Goal: Find specific page/section: Find specific page/section

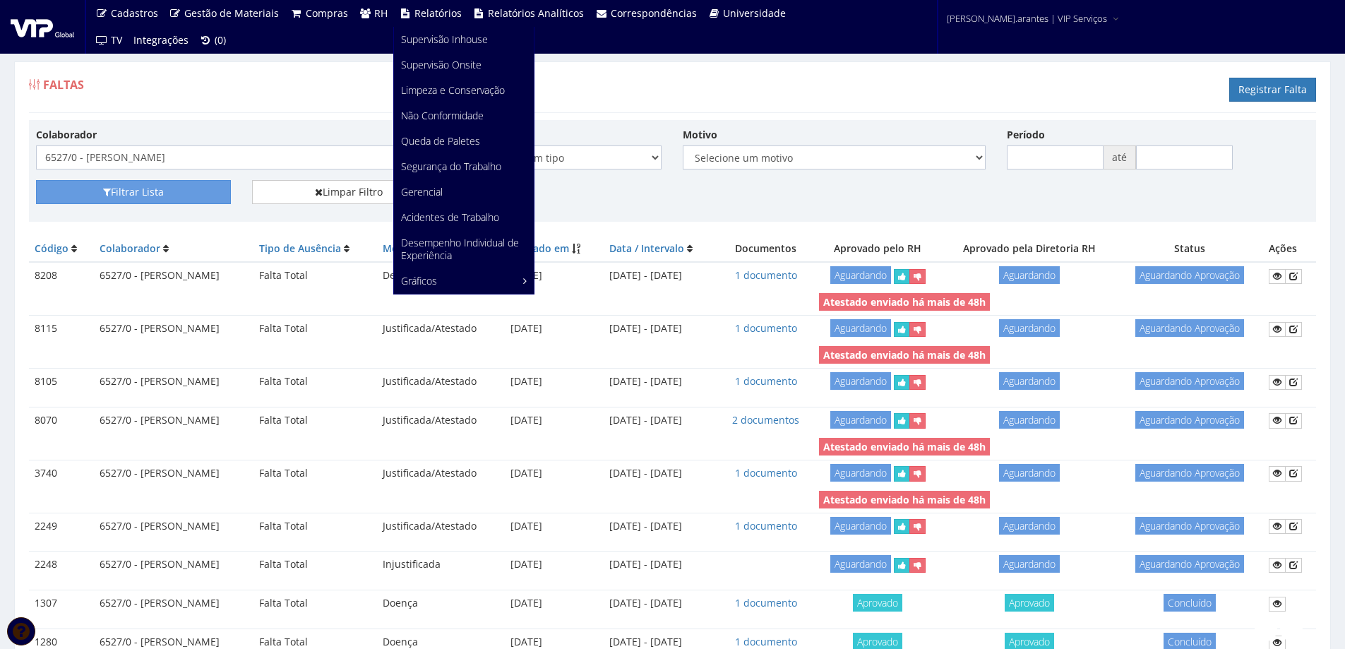
click at [418, 8] on span "Relatórios" at bounding box center [437, 12] width 47 height 13
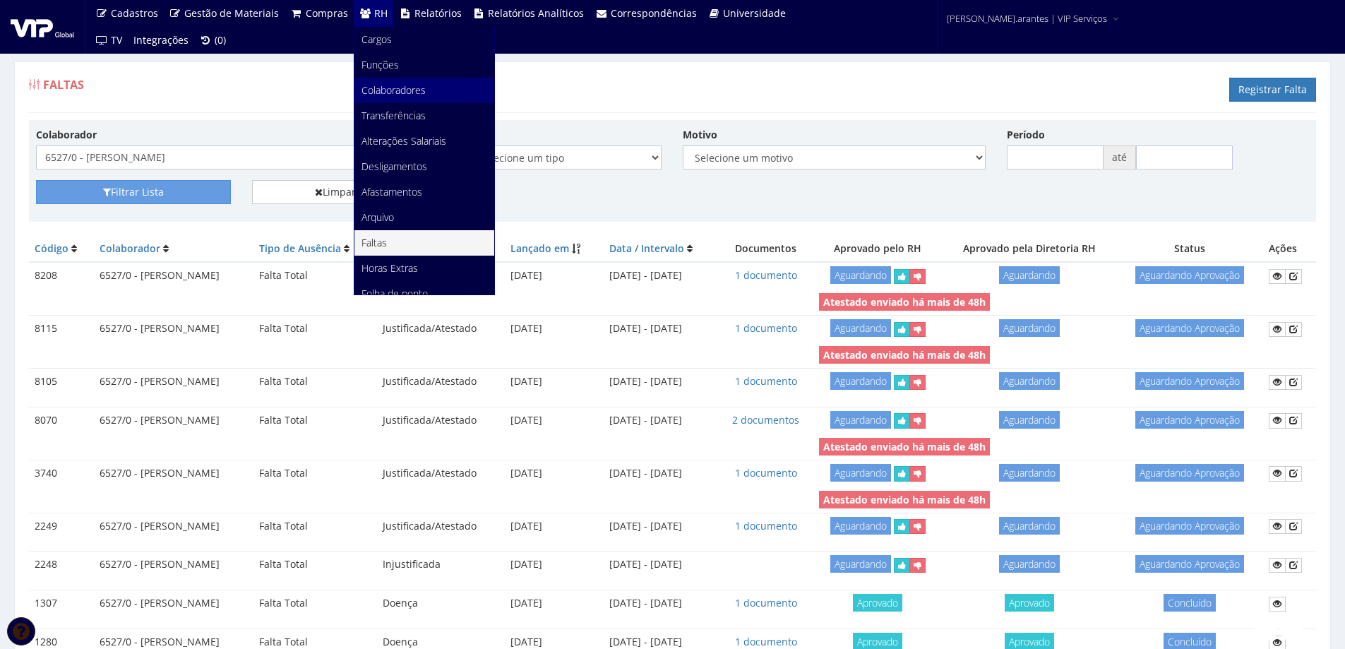
click at [377, 89] on span "Colaboradores" at bounding box center [394, 89] width 64 height 13
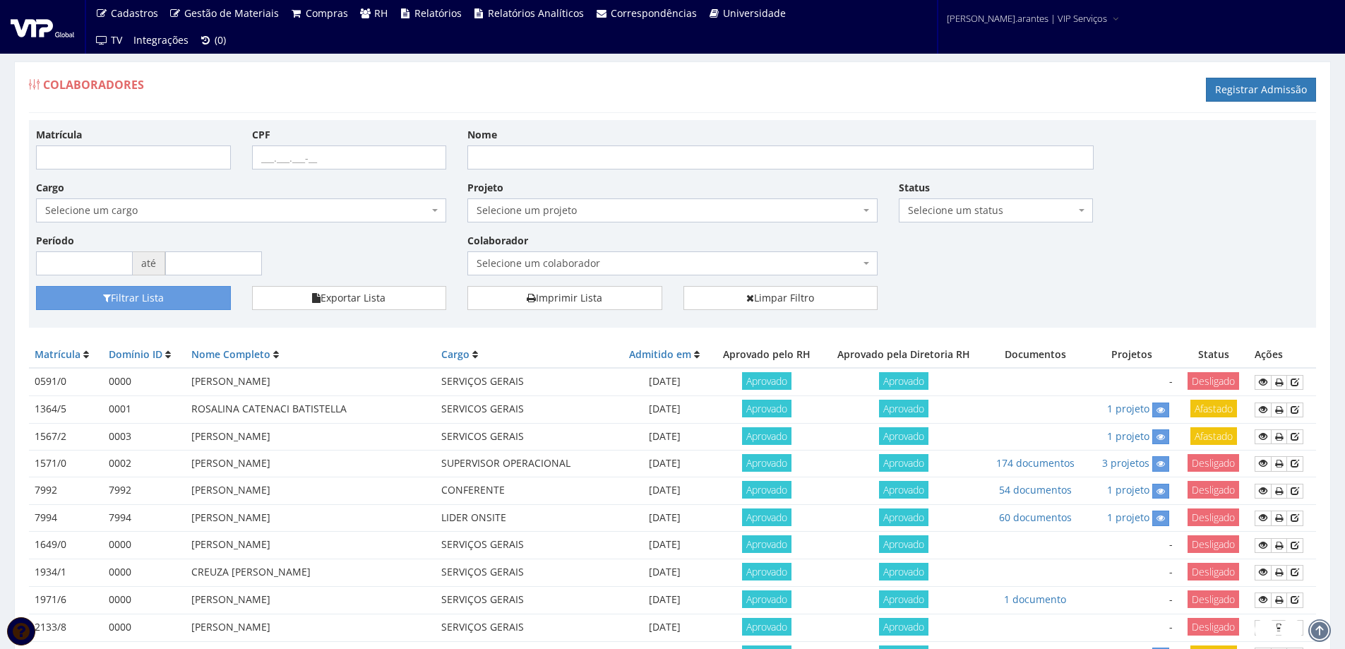
click at [549, 264] on span "Selecione um colaborador" at bounding box center [668, 263] width 383 height 14
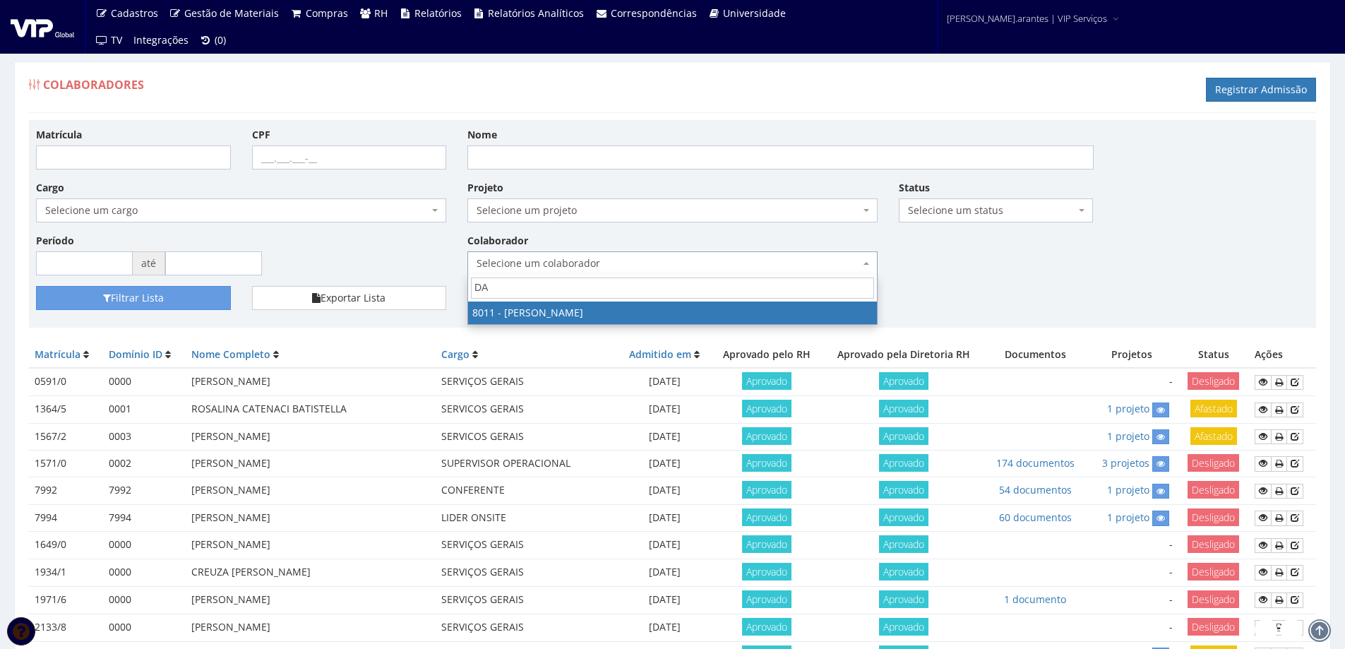
type input "D"
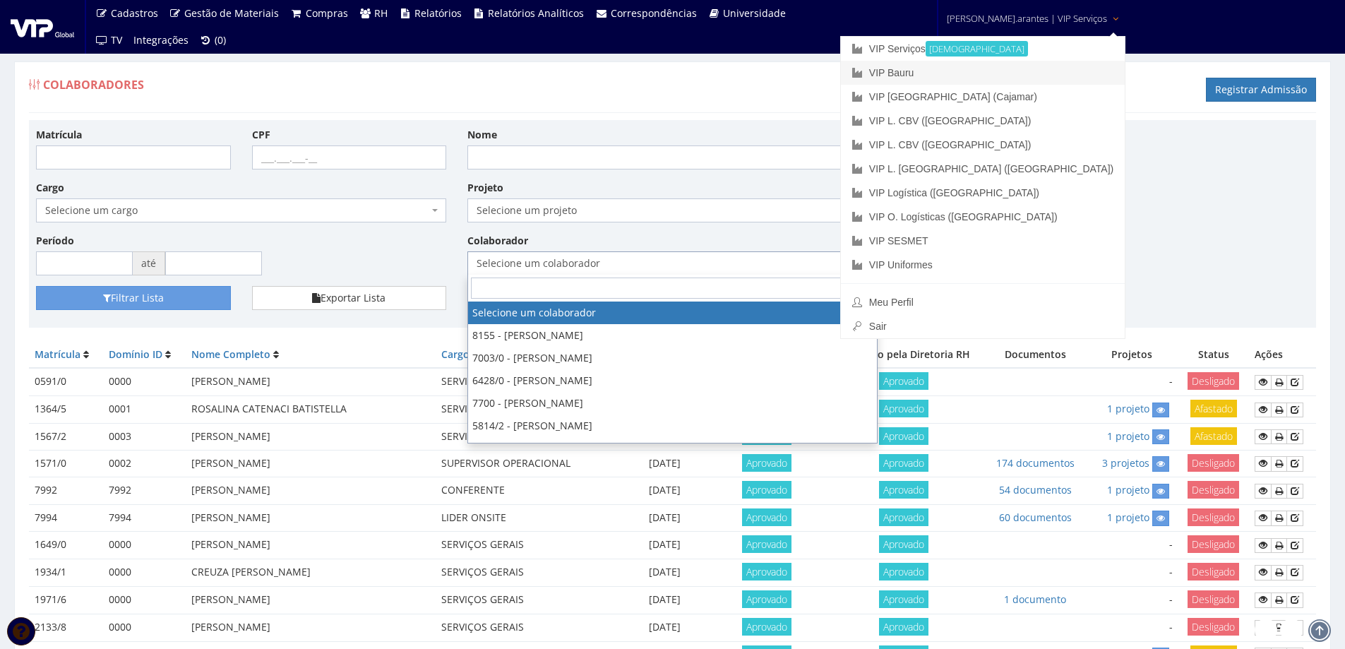
click at [973, 71] on link "VIP Bauru" at bounding box center [983, 73] width 284 height 24
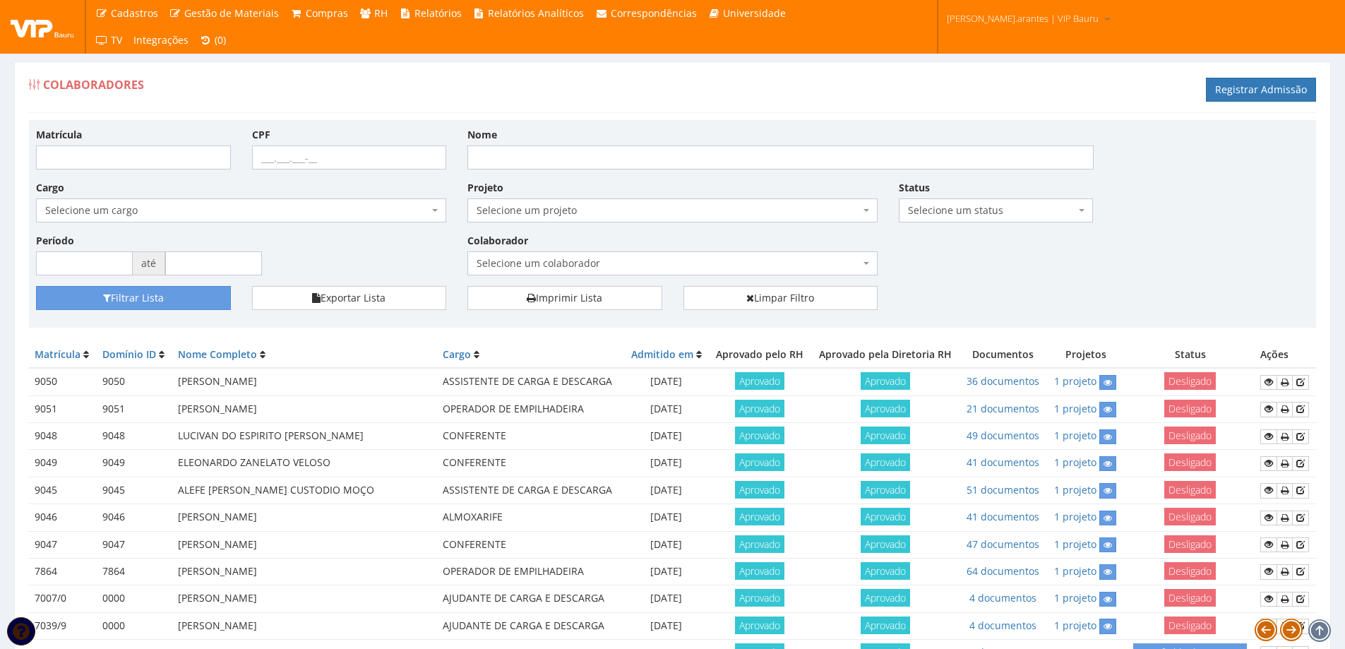
click at [532, 262] on span "Selecione um colaborador" at bounding box center [668, 263] width 383 height 14
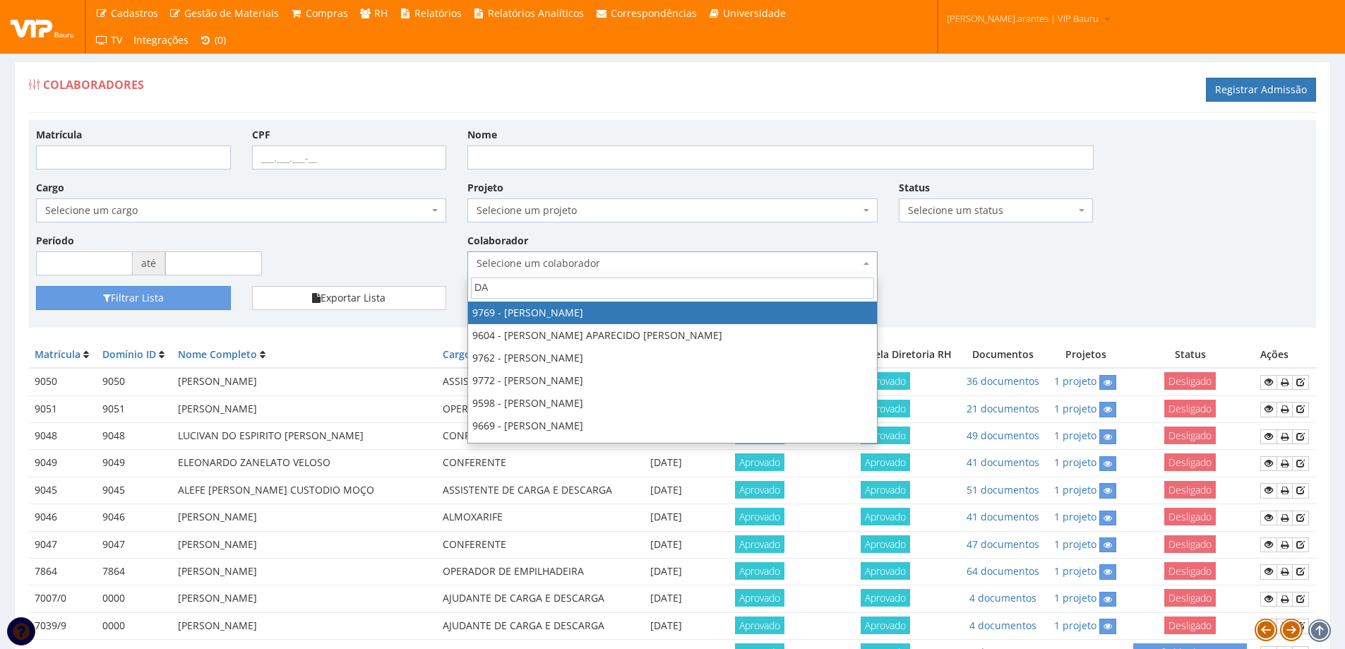
type input "DAI"
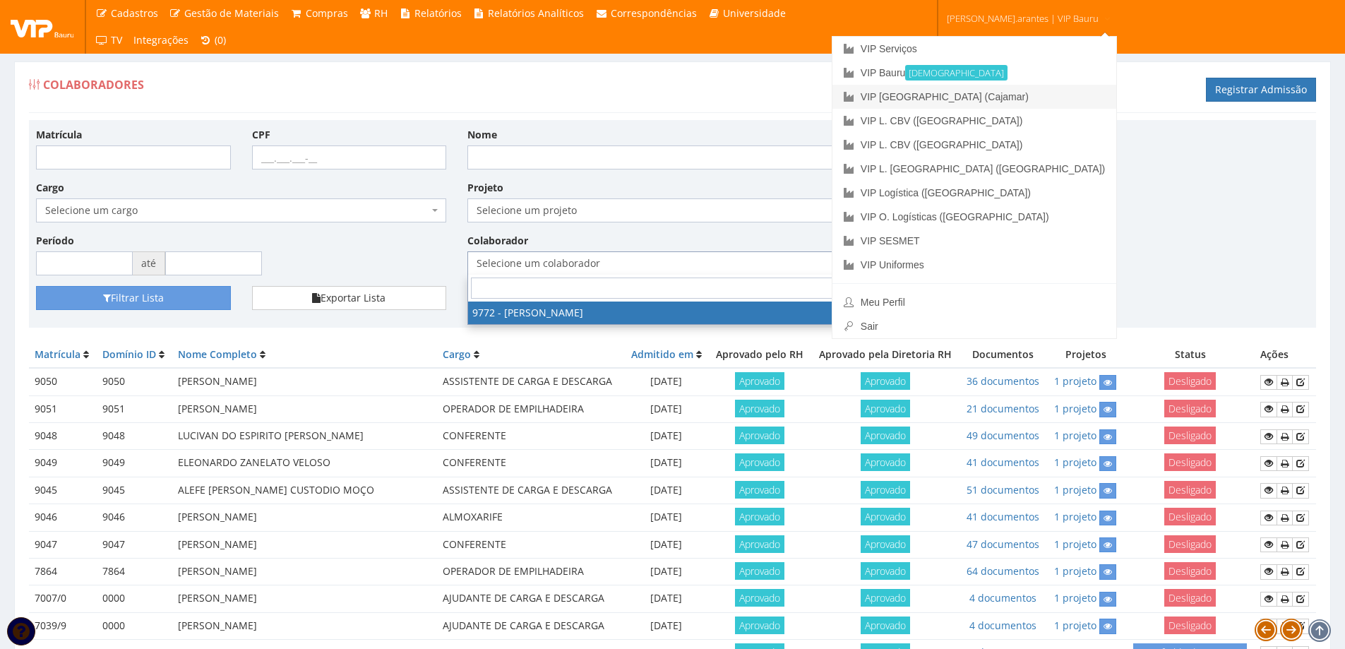
click at [989, 100] on link "VIP [GEOGRAPHIC_DATA] (Cajamar)" at bounding box center [975, 97] width 284 height 24
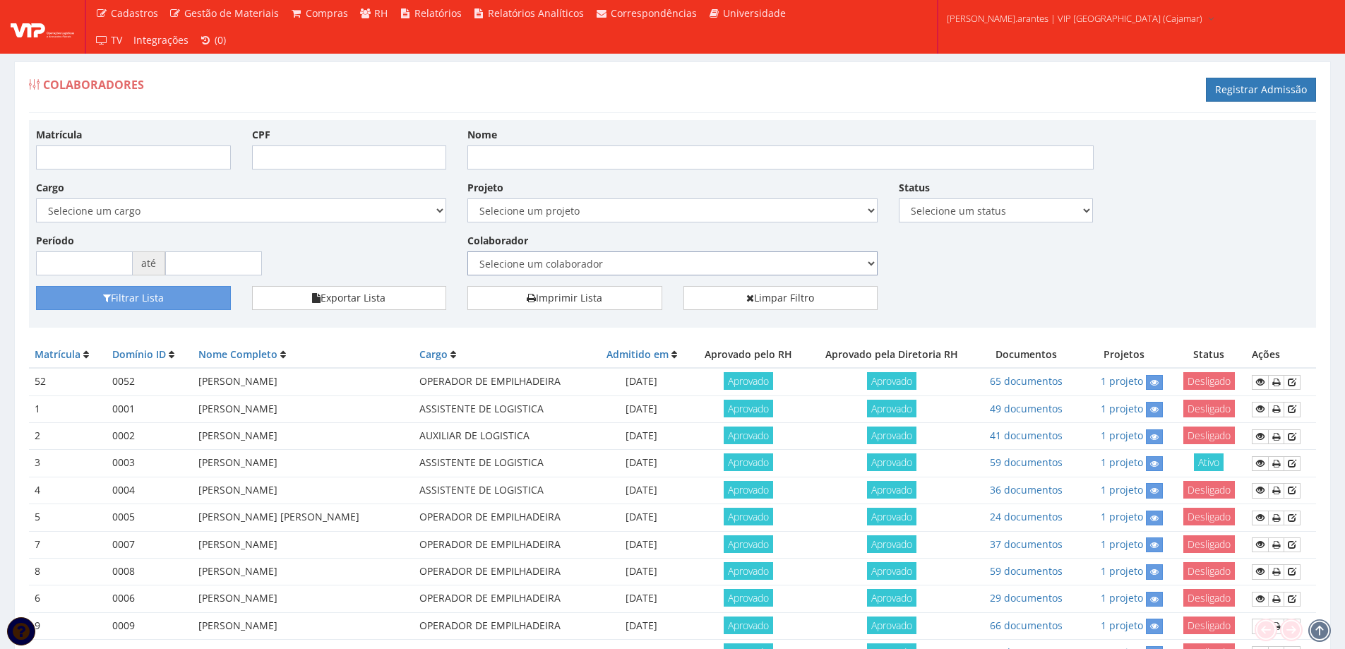
click at [563, 259] on div "Colaborador Selecione um colaborador 95 - ADRIANE NEVES JESUS 76 - ADRIANO SILV…" at bounding box center [672, 254] width 431 height 42
drag, startPoint x: 0, startPoint y: 0, endPoint x: 563, endPoint y: 259, distance: 619.6
click at [467, 251] on select "Selecione um colaborador 95 - ADRIANE NEVES JESUS 76 - ADRIANO SILVA ARAUJO 172…" at bounding box center [467, 251] width 1 height 1
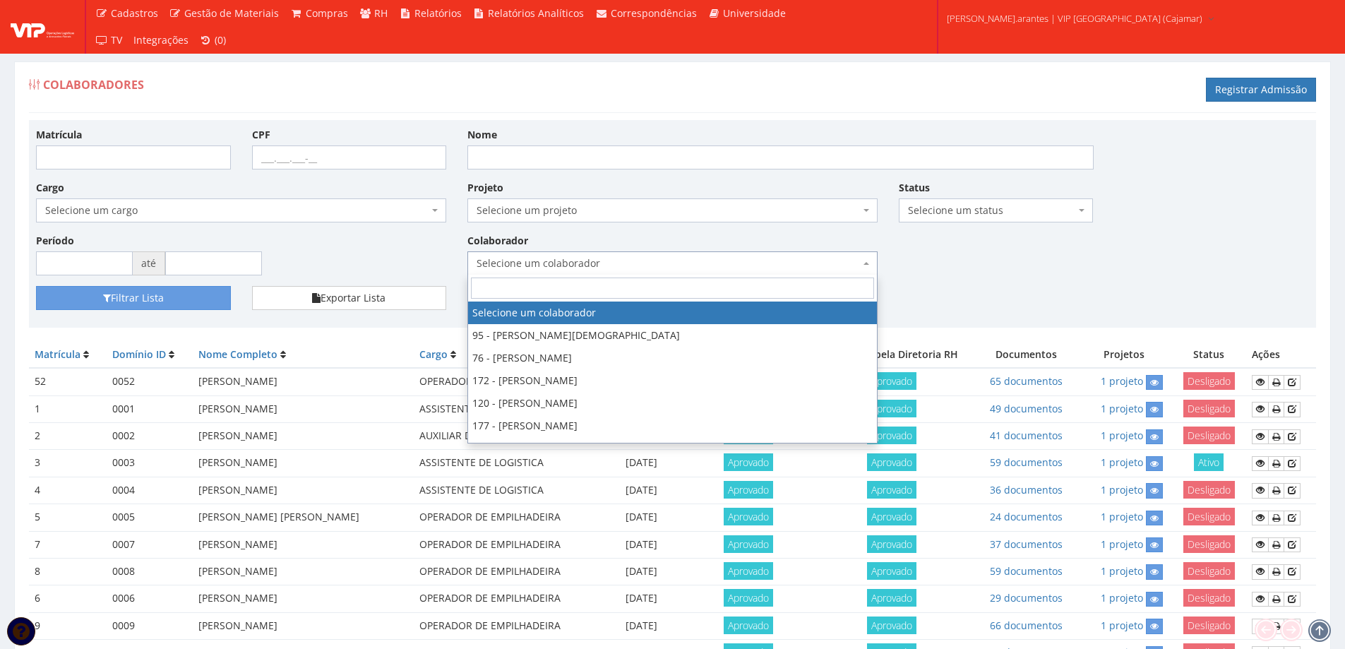
click at [563, 258] on span "Selecione um colaborador" at bounding box center [668, 263] width 383 height 14
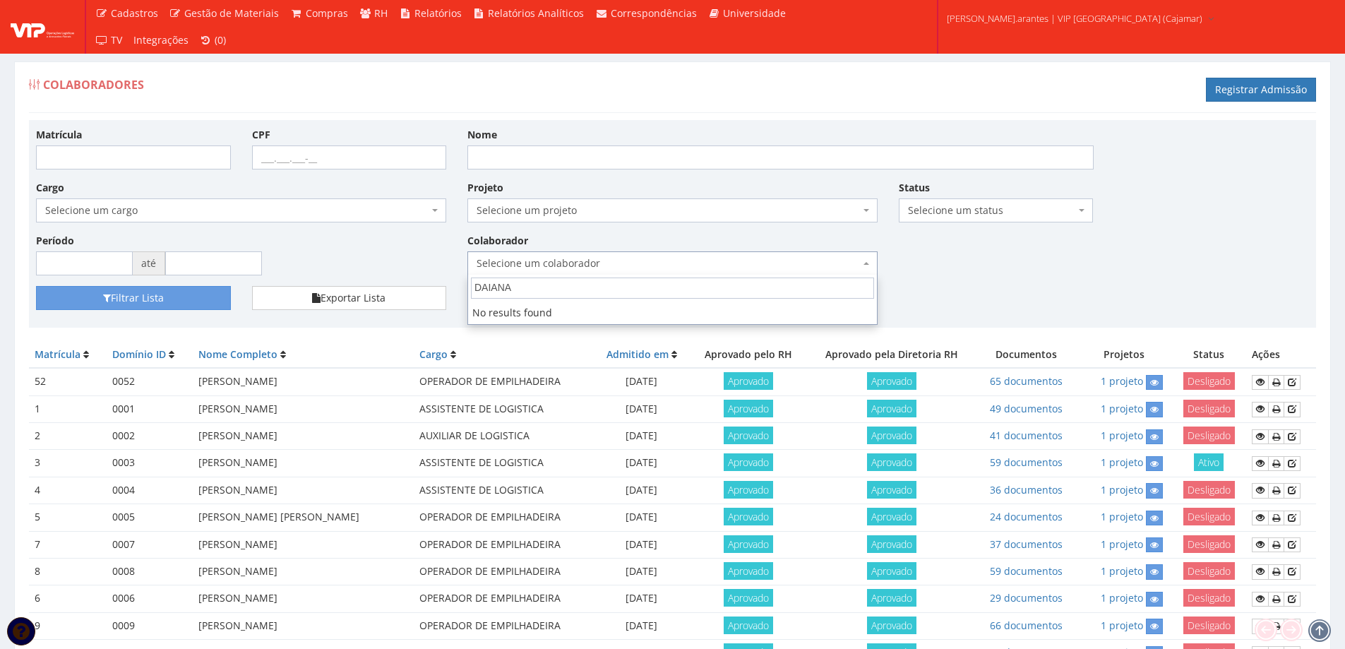
drag, startPoint x: 530, startPoint y: 287, endPoint x: 361, endPoint y: 285, distance: 168.8
click at [361, 285] on body "Cadastros Clientes Unidades Subclientes Unidades de Subclientes Projetos Vagas …" at bounding box center [672, 648] width 1345 height 1296
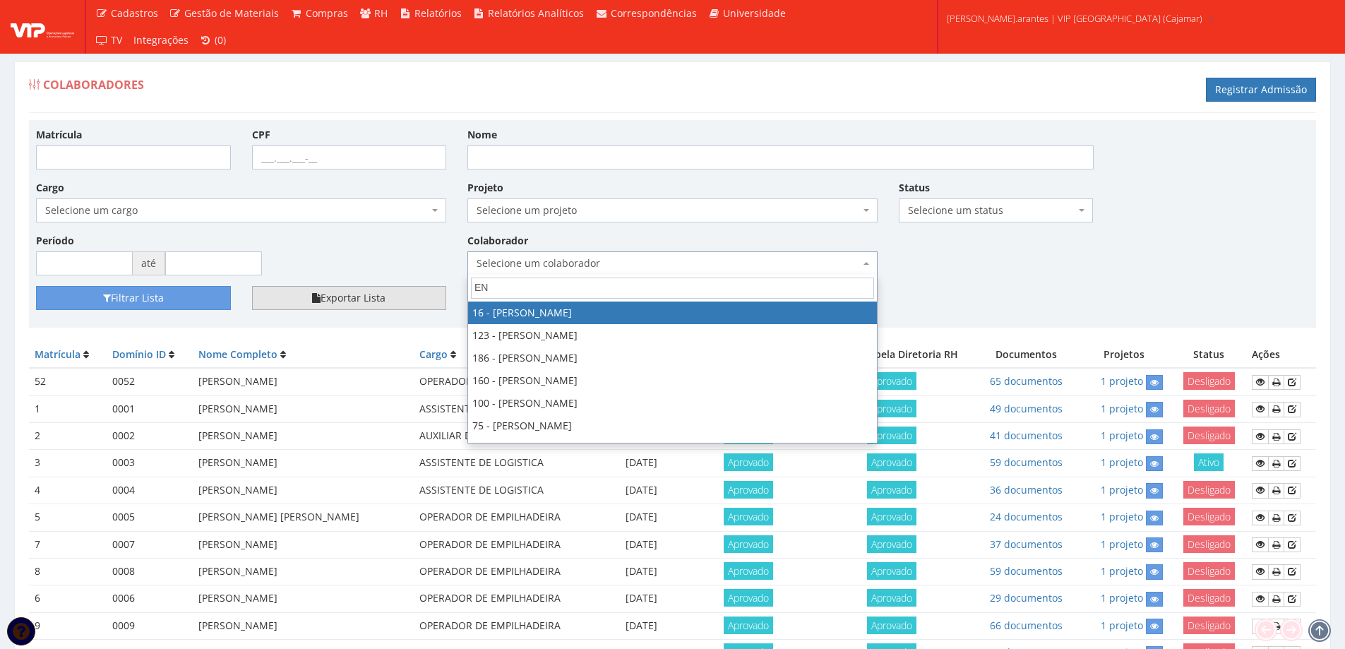
type input "ENI"
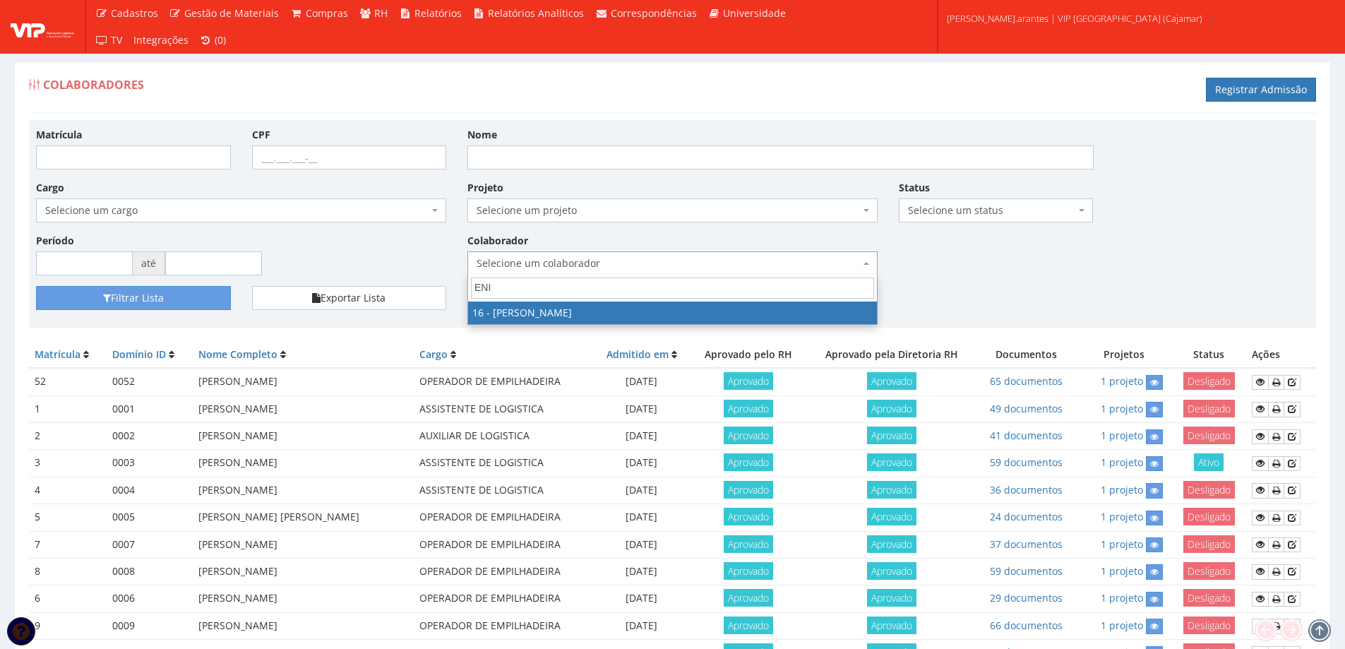
drag, startPoint x: 497, startPoint y: 292, endPoint x: 399, endPoint y: 275, distance: 99.5
click at [402, 275] on body "Cadastros Clientes Unidades Subclientes Unidades de Subclientes Projetos Vagas …" at bounding box center [672, 648] width 1345 height 1296
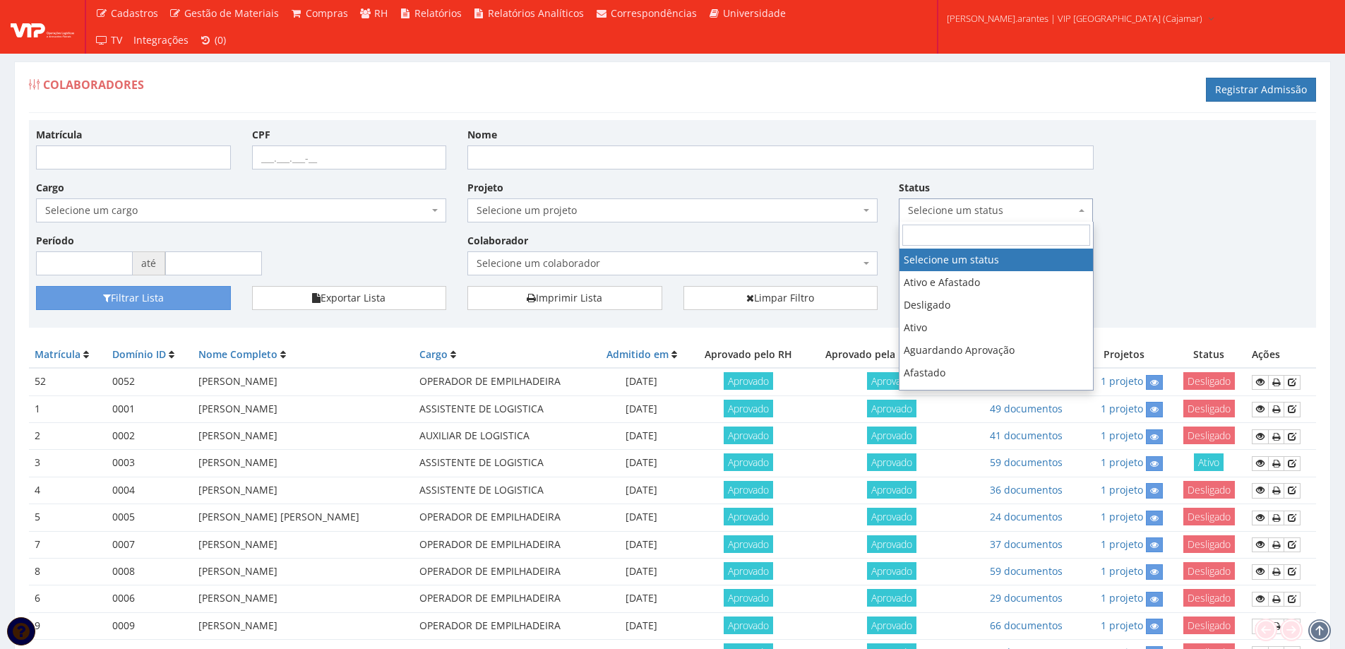
click at [939, 208] on span "Selecione um status" at bounding box center [992, 210] width 168 height 14
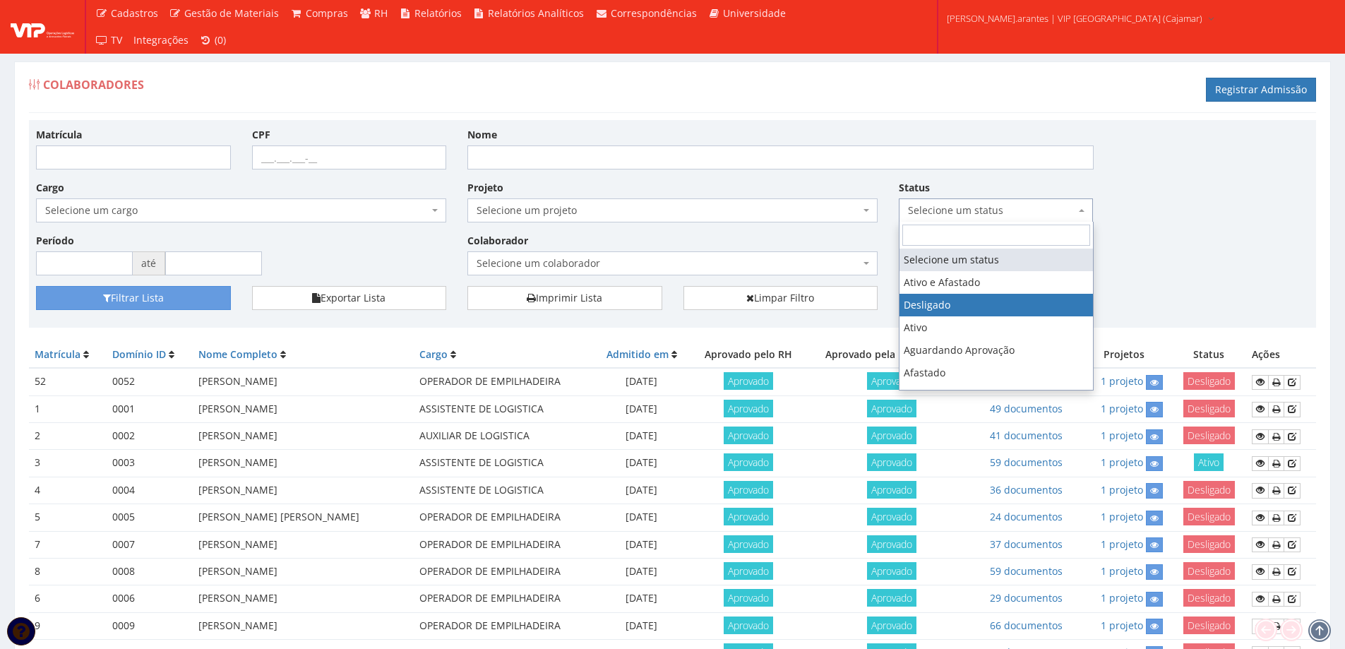
select select "0"
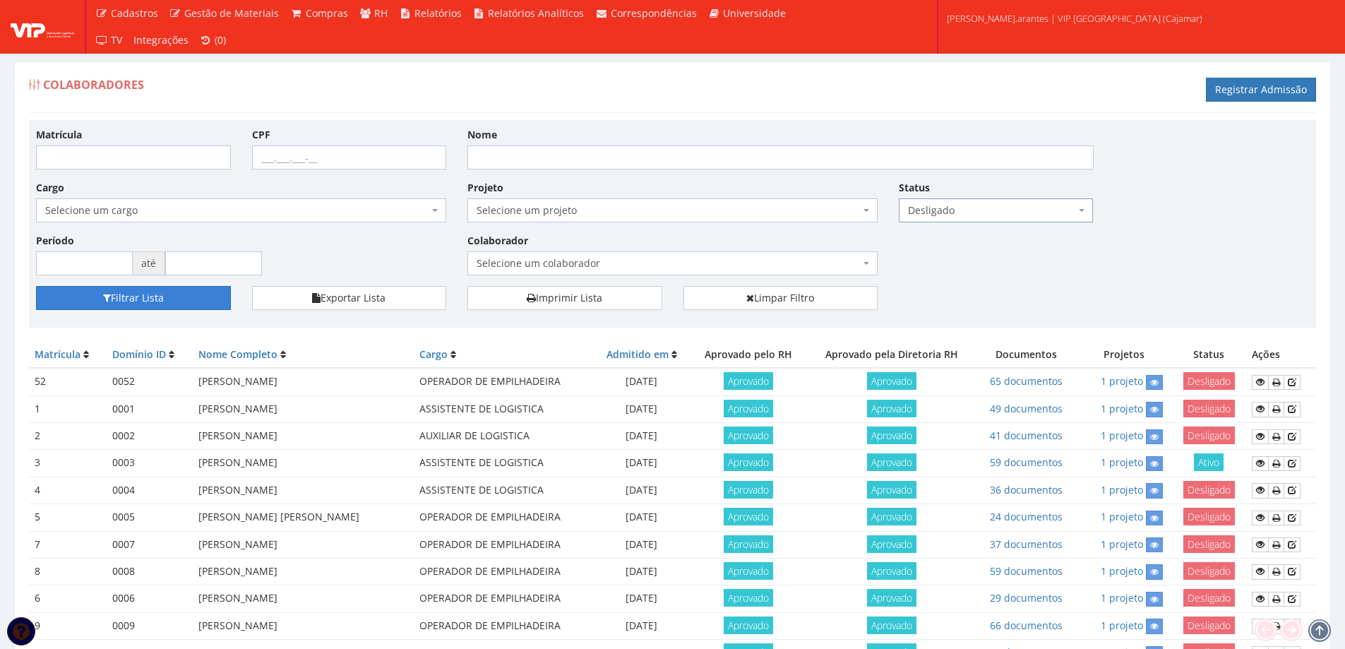
click at [124, 294] on button "Filtrar Lista" at bounding box center [133, 298] width 195 height 24
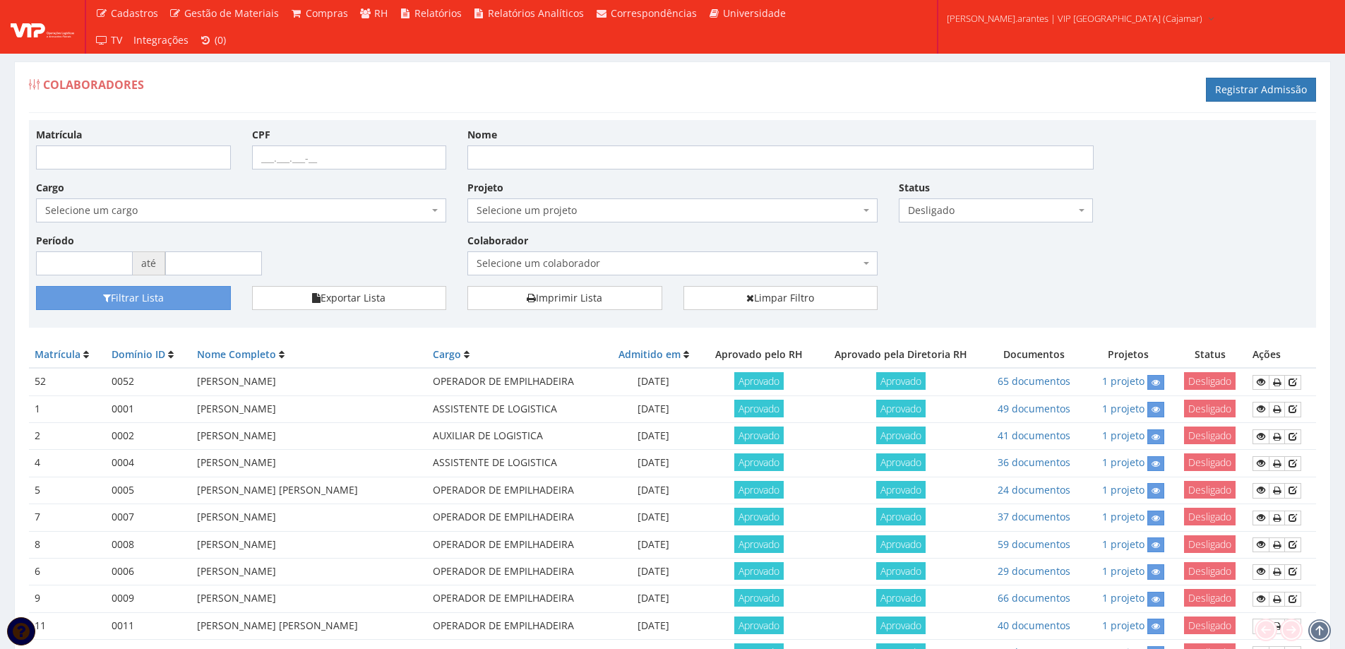
click at [603, 263] on span "Selecione um colaborador" at bounding box center [668, 263] width 383 height 14
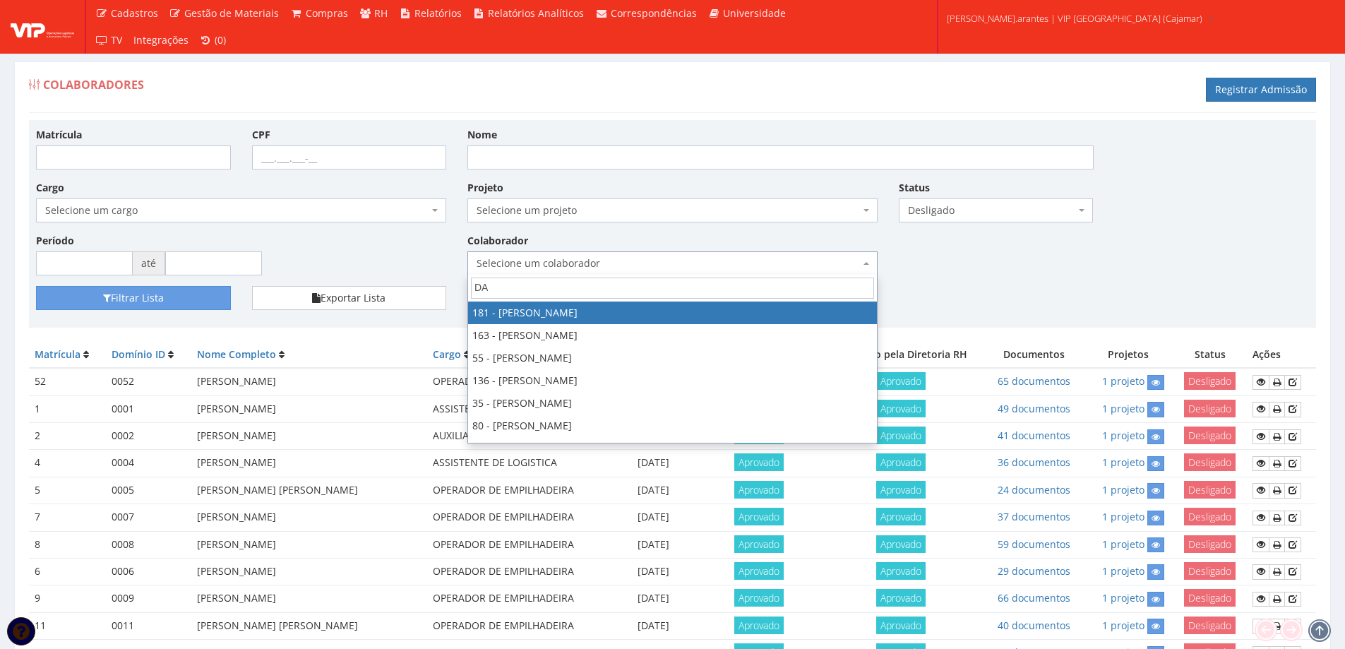
type input "DAI"
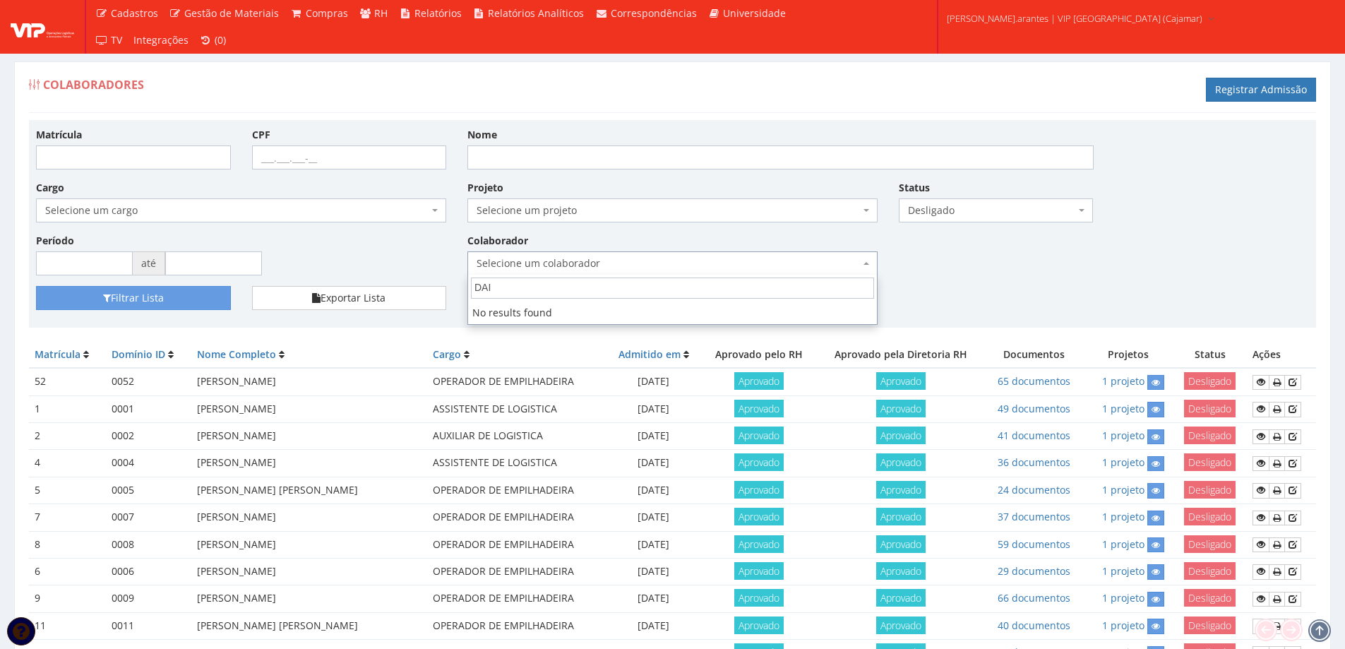
drag, startPoint x: 518, startPoint y: 283, endPoint x: 306, endPoint y: 249, distance: 214.6
click at [419, 280] on body "Cadastros Clientes Unidades Subclientes Unidades de Subclientes Projetos Vagas …" at bounding box center [672, 648] width 1345 height 1296
